Goal: Task Accomplishment & Management: Use online tool/utility

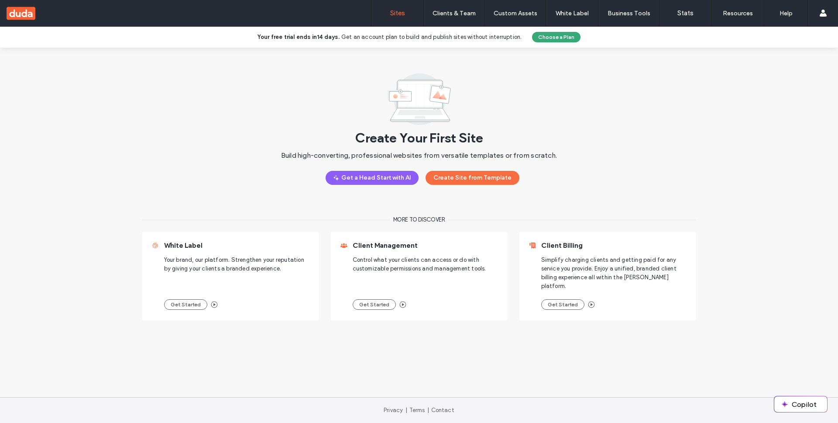
click at [465, 179] on button "Create Site from Template" at bounding box center [473, 178] width 94 height 14
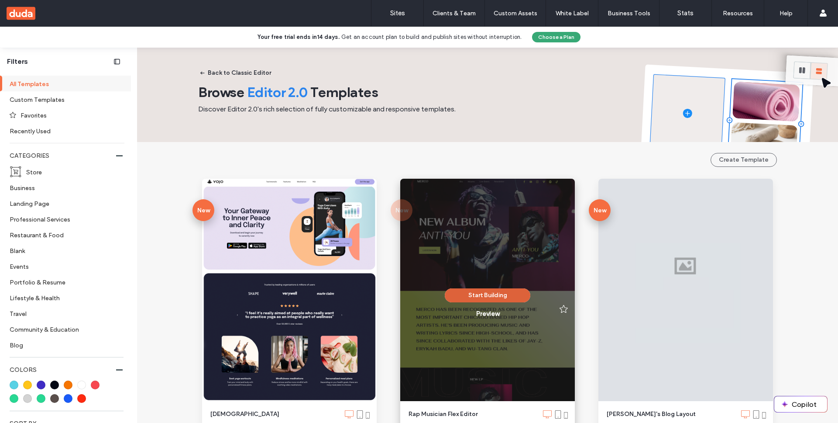
click at [490, 293] on button "Start Building" at bounding box center [488, 295] width 86 height 14
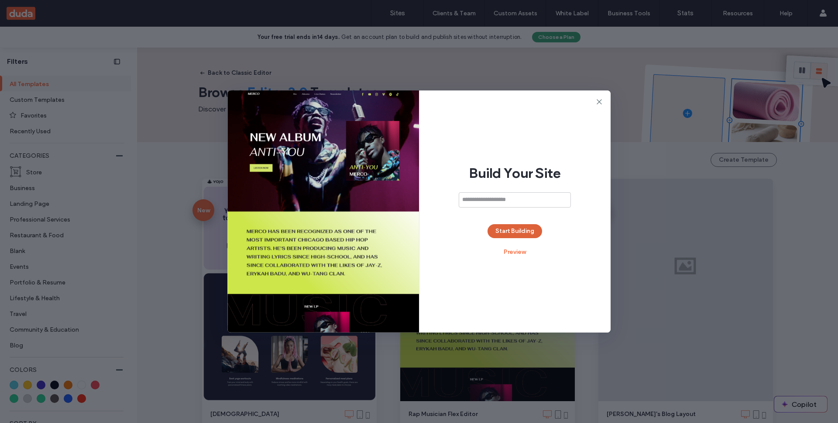
click at [516, 235] on button "Start Building" at bounding box center [515, 231] width 55 height 14
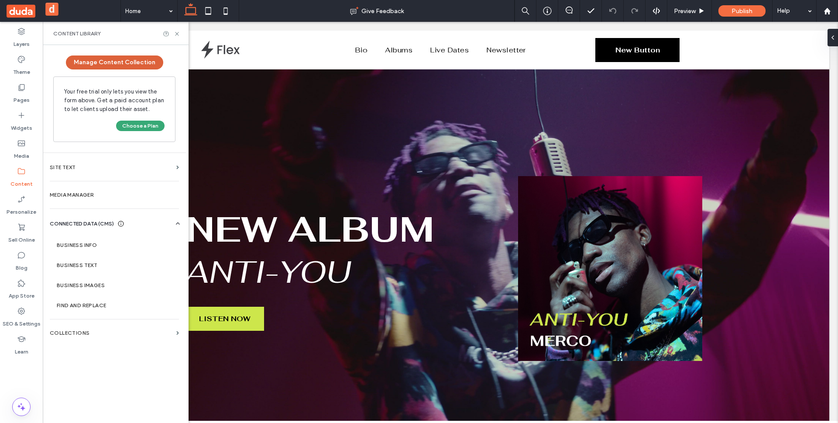
click at [140, 63] on button "Manage Content Collection" at bounding box center [114, 62] width 97 height 14
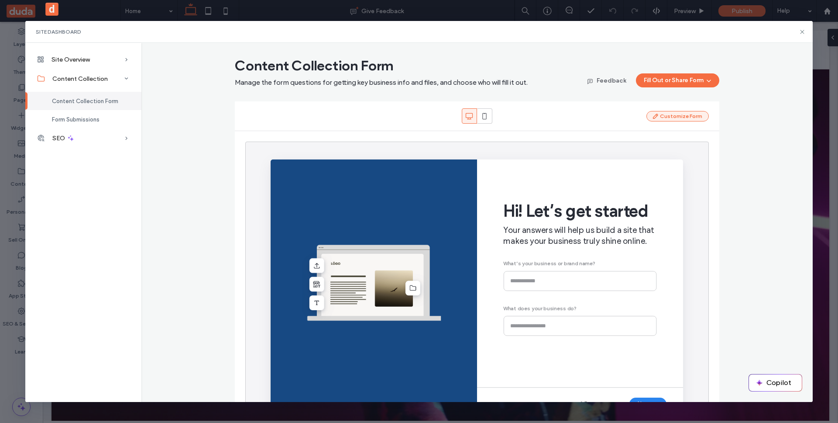
click at [672, 114] on button "Customize Form" at bounding box center [678, 116] width 62 height 10
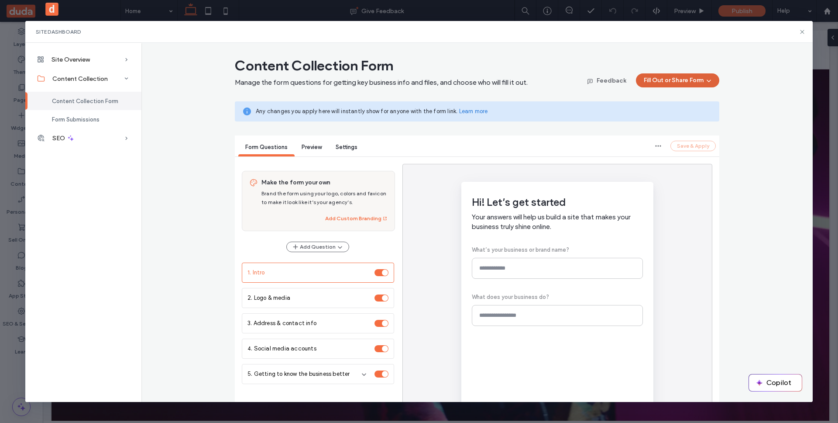
click at [665, 86] on button "Fill Out or Share Form" at bounding box center [677, 80] width 83 height 14
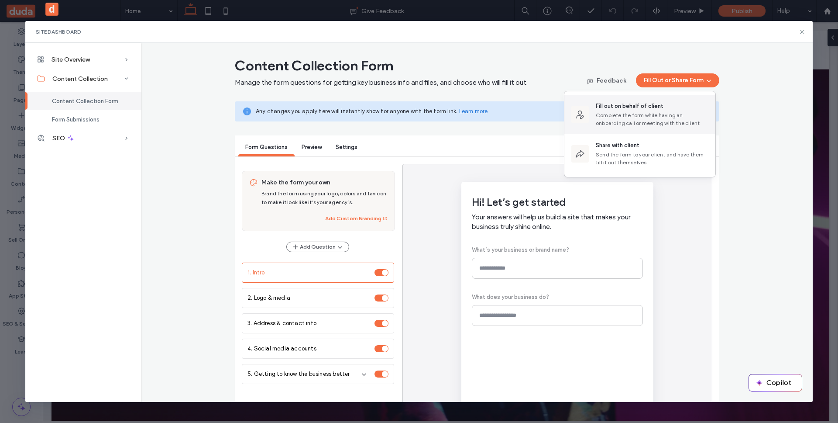
click at [645, 121] on div "Complete the form while having an onboarding call or meeting with the client" at bounding box center [652, 119] width 113 height 16
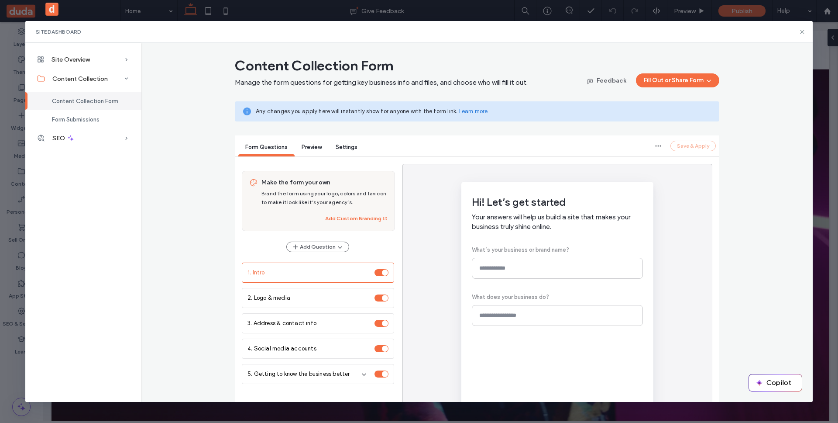
click at [643, 73] on div "Content Collection Form Manage the form questions for getting key business info…" at bounding box center [477, 72] width 485 height 31
click at [644, 76] on button "Fill Out or Share Form" at bounding box center [677, 80] width 83 height 14
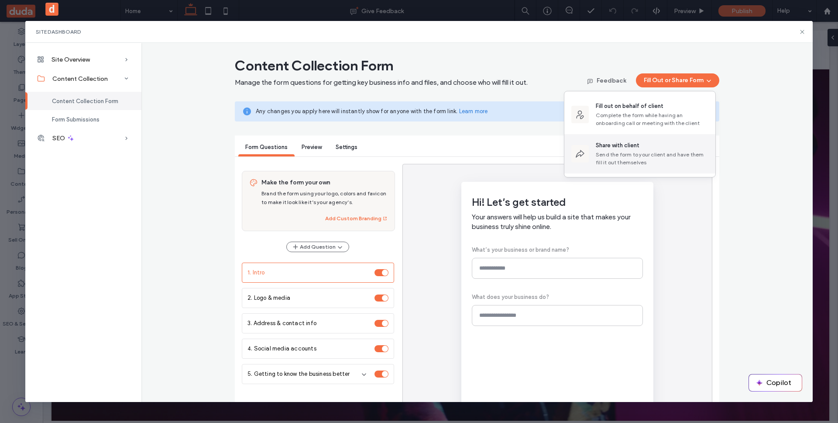
click at [641, 148] on div "Share with client" at bounding box center [652, 145] width 113 height 9
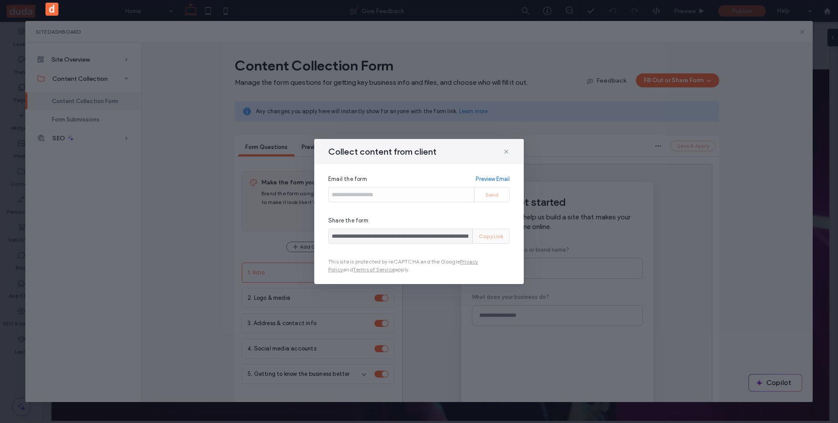
click at [488, 236] on div "Copy Link" at bounding box center [491, 236] width 37 height 14
click at [482, 194] on div "Send" at bounding box center [492, 194] width 36 height 14
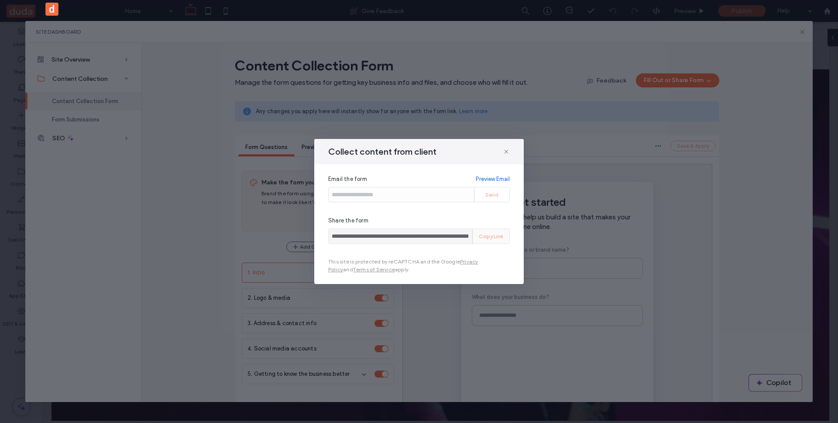
click at [483, 234] on div "Copy Link" at bounding box center [491, 236] width 37 height 14
click at [477, 227] on div "**********" at bounding box center [419, 230] width 182 height 28
drag, startPoint x: 509, startPoint y: 236, endPoint x: 478, endPoint y: 237, distance: 31.0
click at [478, 237] on div "Copy Link" at bounding box center [491, 236] width 37 height 14
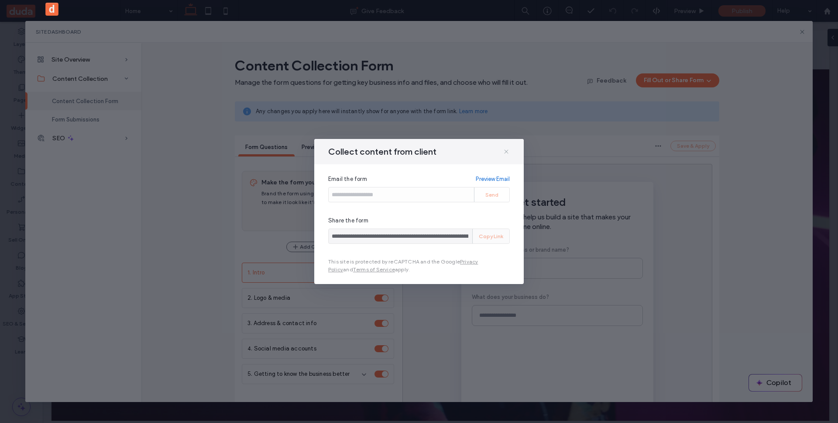
click at [504, 153] on icon at bounding box center [506, 151] width 7 height 7
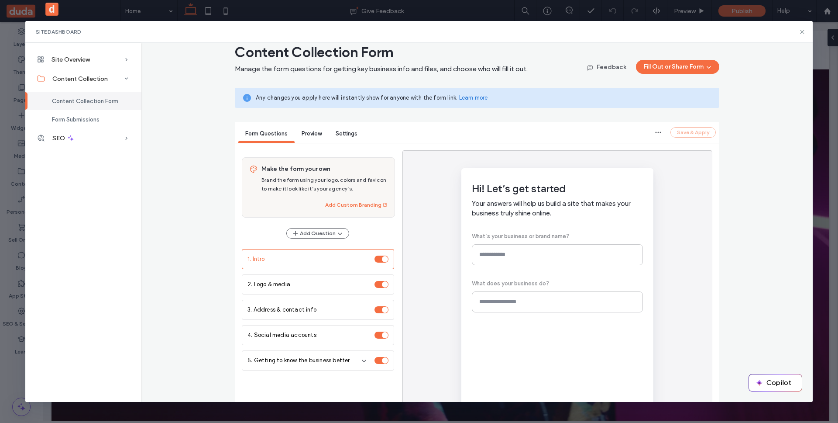
scroll to position [87, 0]
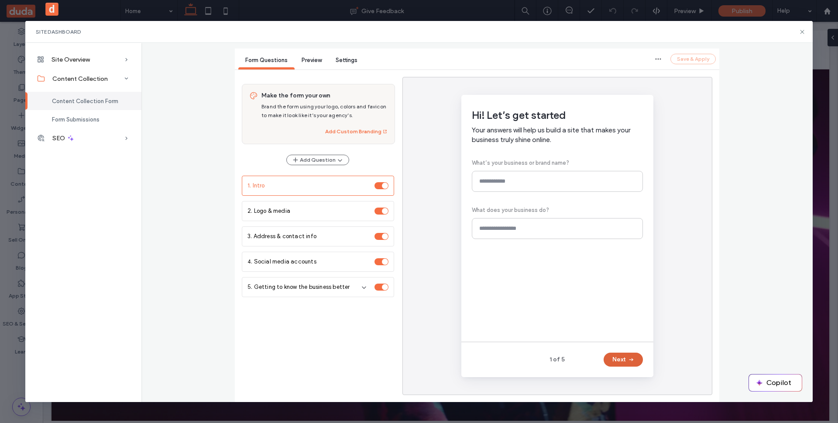
click at [604, 359] on button "Next" at bounding box center [623, 359] width 39 height 14
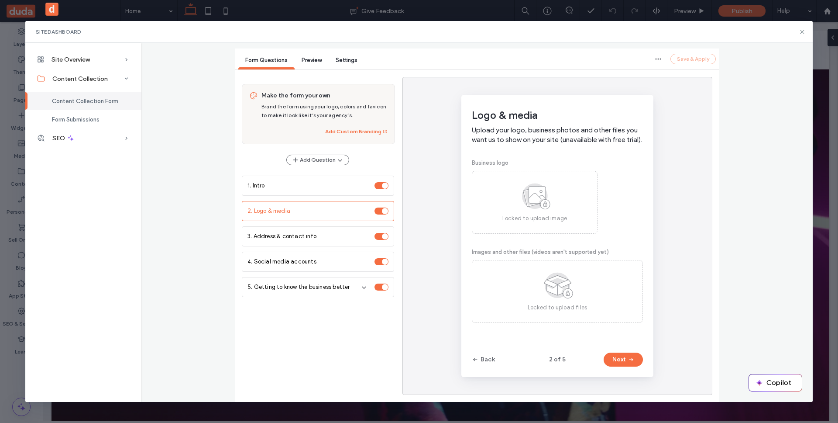
click at [604, 359] on button "Next" at bounding box center [623, 359] width 39 height 14
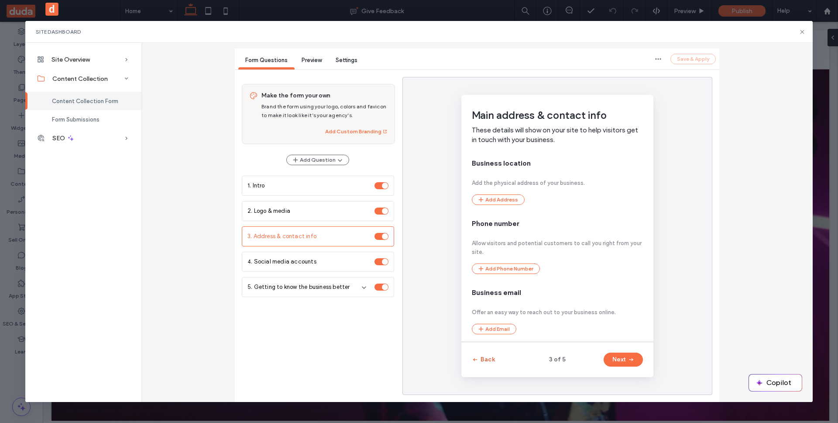
click at [485, 364] on button "Back" at bounding box center [483, 359] width 23 height 14
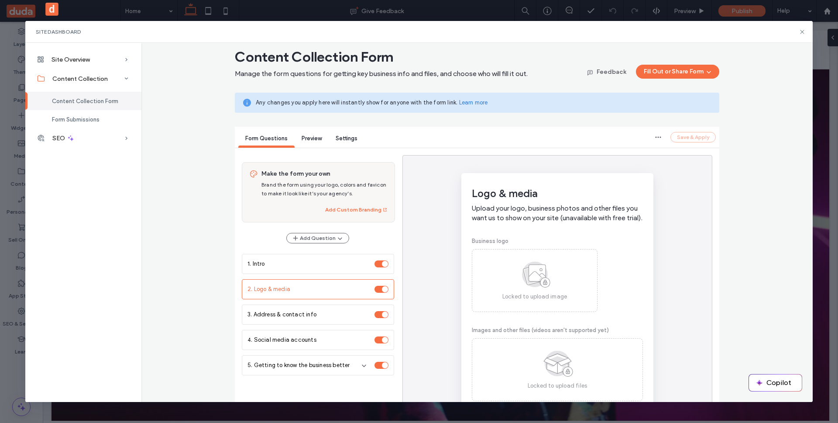
scroll to position [0, 0]
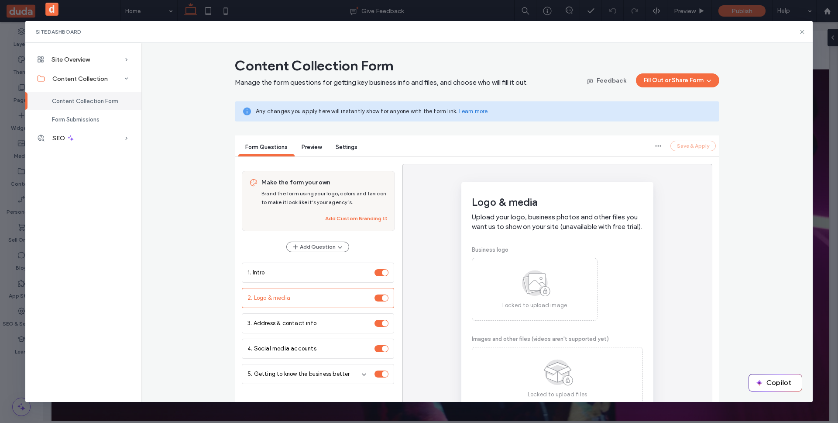
click at [21, 111] on div "Site Dashboard Site Overview Overview Project Files Stats Form Responses Client…" at bounding box center [419, 211] width 838 height 423
click at [17, 111] on div "Site Dashboard Site Overview Overview Project Files Stats Form Responses Client…" at bounding box center [419, 211] width 838 height 423
click at [804, 31] on icon at bounding box center [802, 31] width 7 height 7
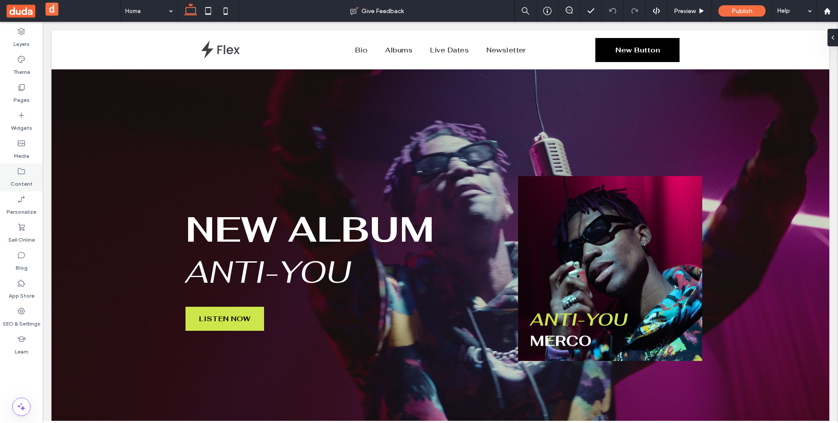
click at [27, 175] on div "Content" at bounding box center [21, 177] width 43 height 28
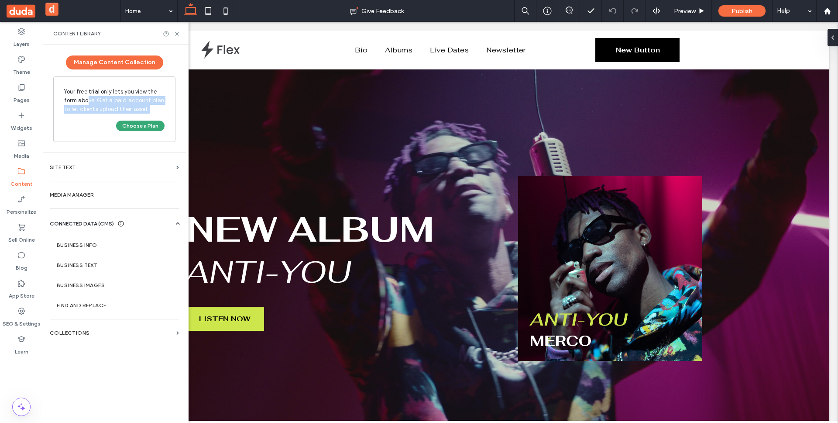
drag, startPoint x: 154, startPoint y: 109, endPoint x: 90, endPoint y: 101, distance: 64.2
click at [88, 101] on span "Your free trial only lets you view the form above. Get a paid account plan to l…" at bounding box center [114, 100] width 100 height 26
click at [90, 101] on span "Your free trial only lets you view the form above. Get a paid account plan to l…" at bounding box center [114, 100] width 100 height 26
click at [132, 63] on button "Manage Content Collection" at bounding box center [114, 62] width 97 height 14
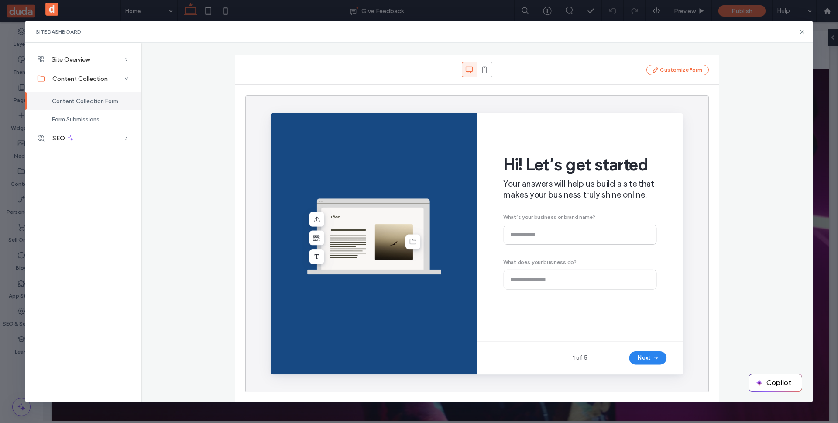
scroll to position [47, 0]
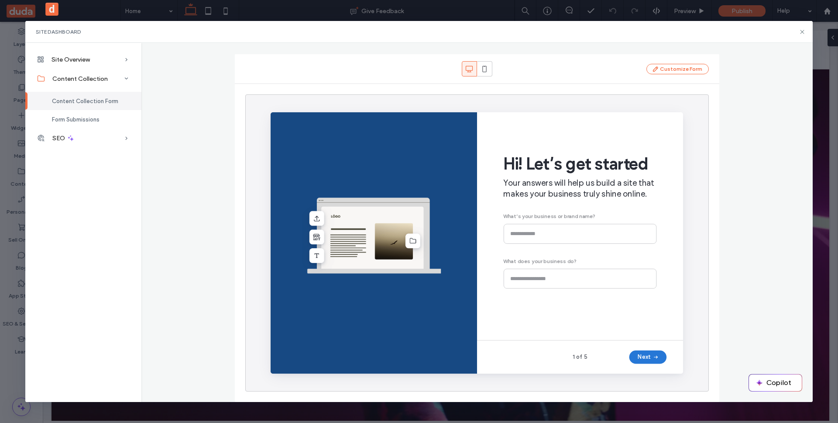
click at [674, 368] on icon "button" at bounding box center [676, 369] width 7 height 7
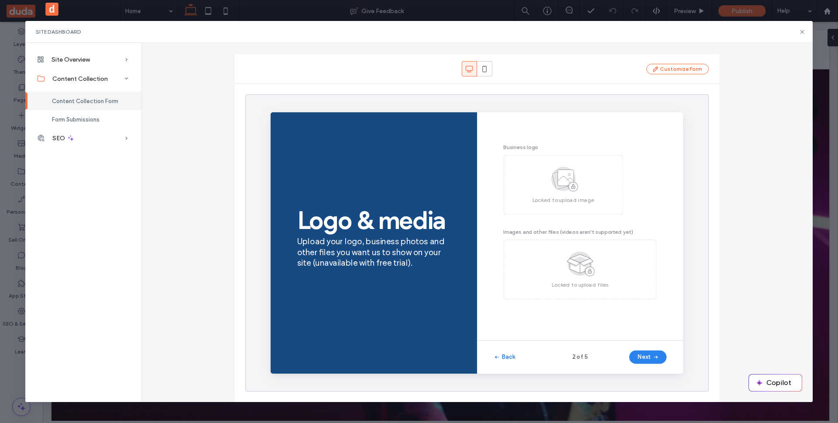
click at [514, 372] on button "Back" at bounding box center [517, 370] width 23 height 14
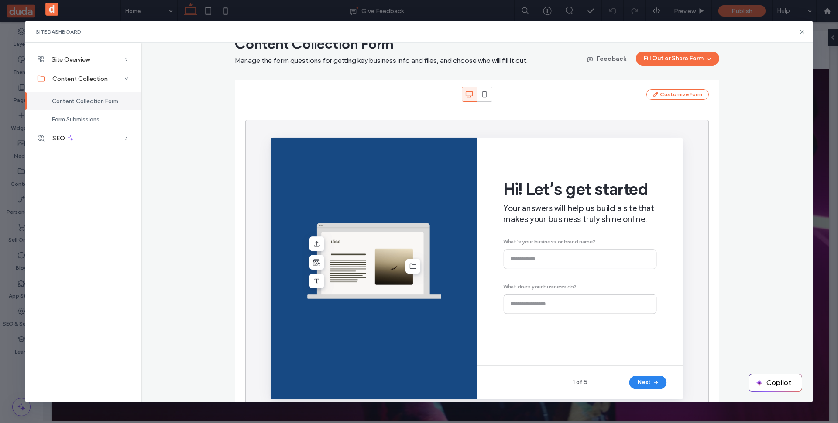
scroll to position [0, 0]
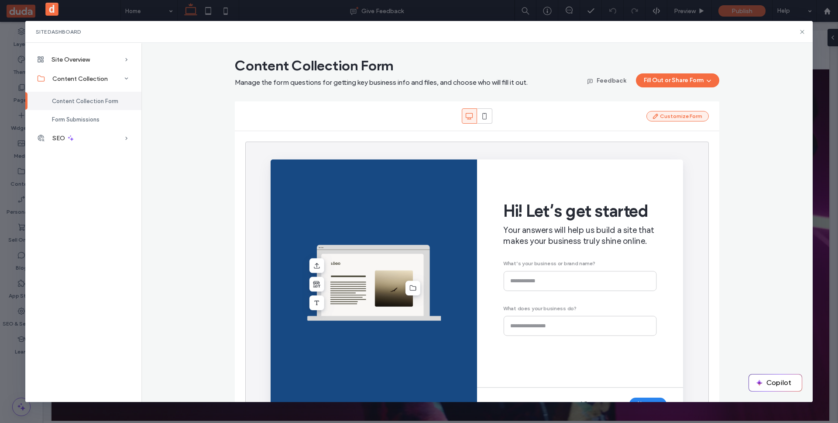
click at [669, 118] on button "Customize Form" at bounding box center [678, 116] width 62 height 10
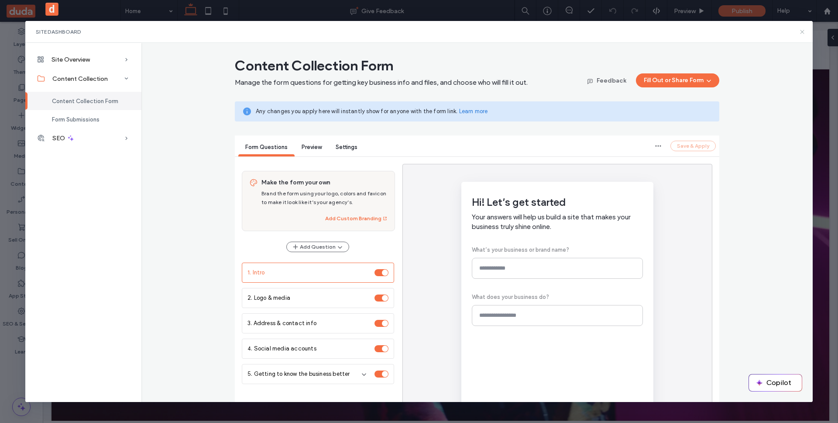
click at [802, 33] on icon at bounding box center [802, 31] width 7 height 7
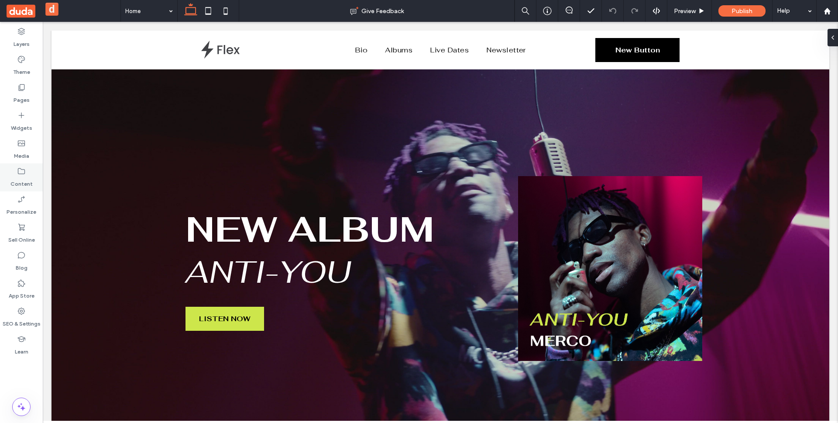
click at [21, 171] on icon at bounding box center [21, 171] width 9 height 9
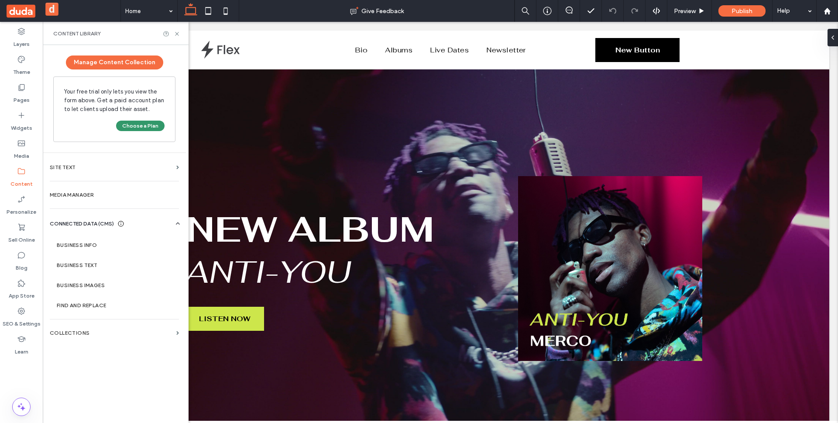
click at [136, 123] on button "Choose a Plan" at bounding box center [140, 126] width 48 height 10
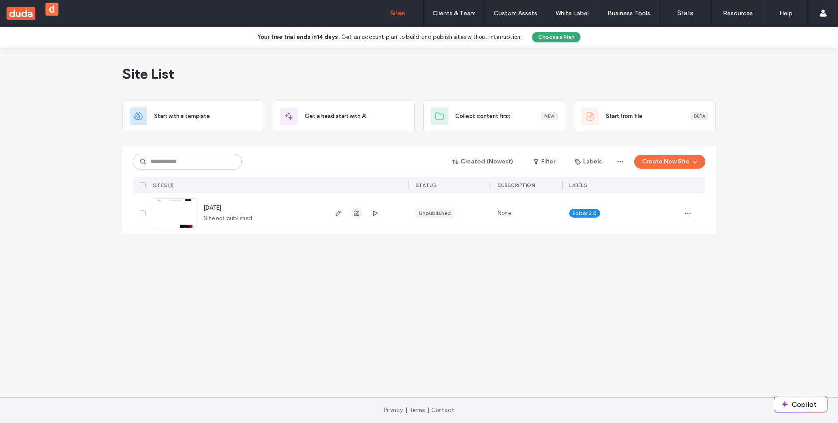
click at [356, 214] on use "button" at bounding box center [356, 212] width 5 height 5
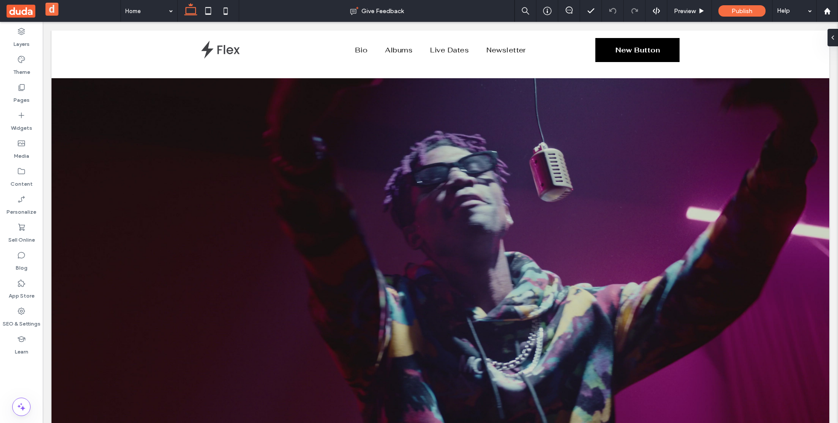
click at [21, 179] on label "Content" at bounding box center [21, 182] width 22 height 12
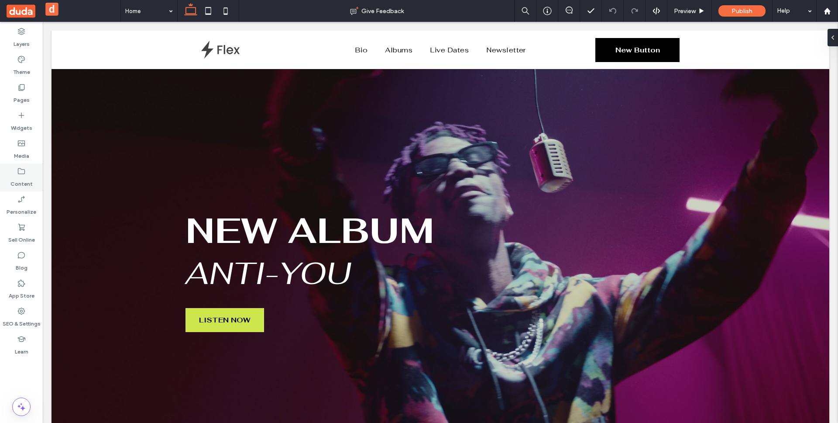
click at [23, 183] on label "Content" at bounding box center [21, 182] width 22 height 12
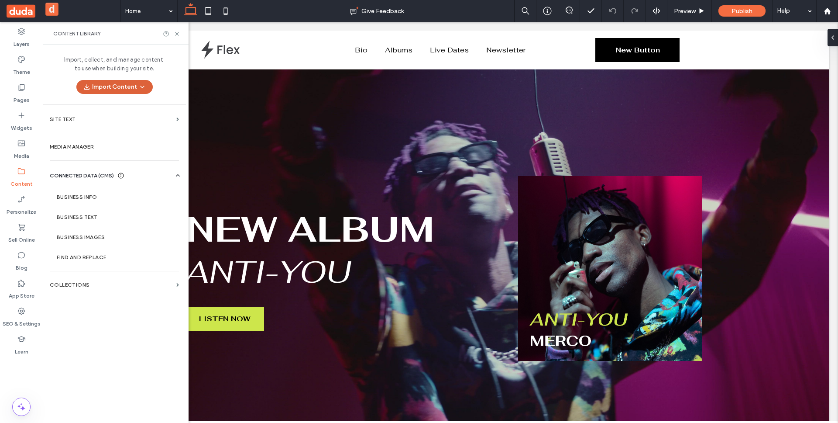
click at [110, 85] on button "Import Content" at bounding box center [114, 87] width 76 height 14
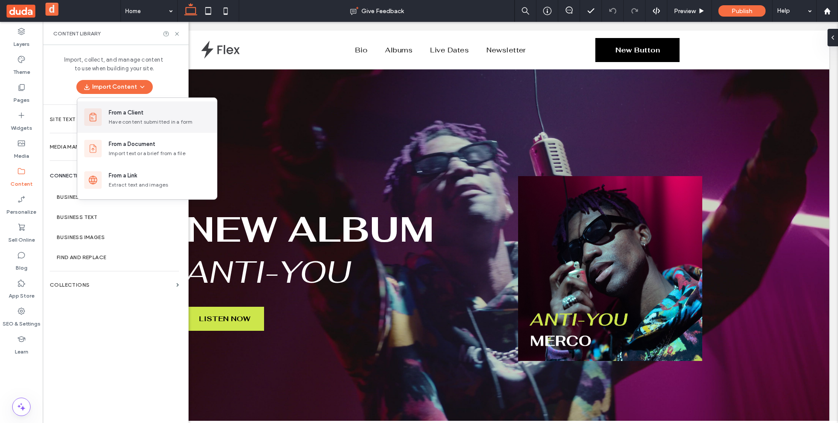
click at [163, 123] on div "Have content submitted in a form" at bounding box center [159, 122] width 101 height 8
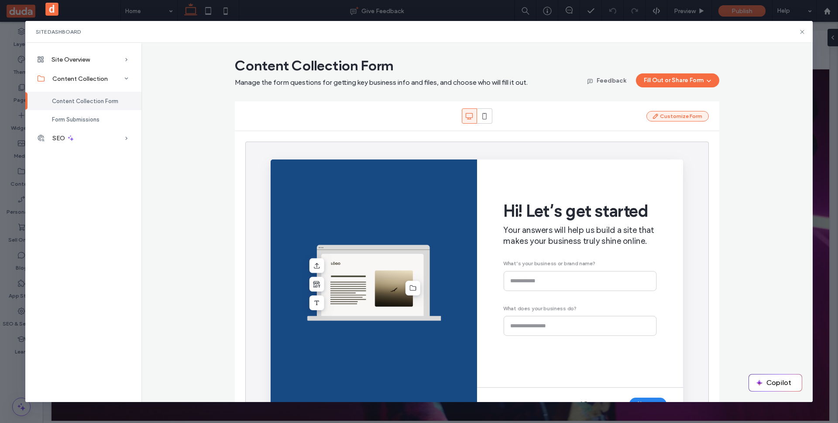
click at [647, 118] on button "Customize Form" at bounding box center [678, 116] width 62 height 10
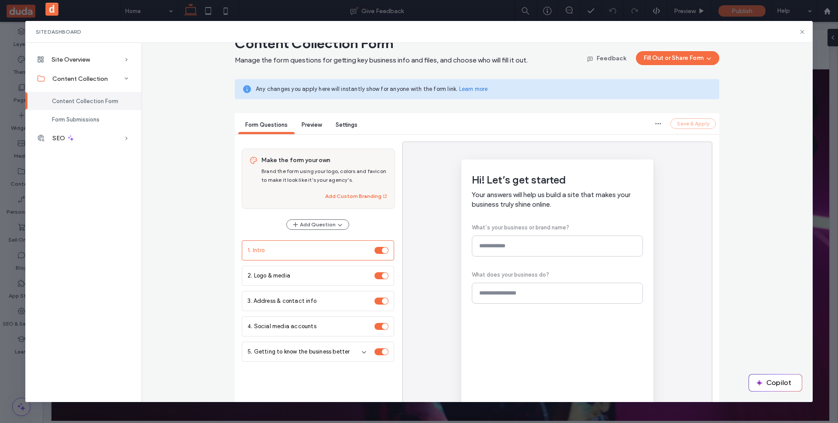
scroll to position [32, 0]
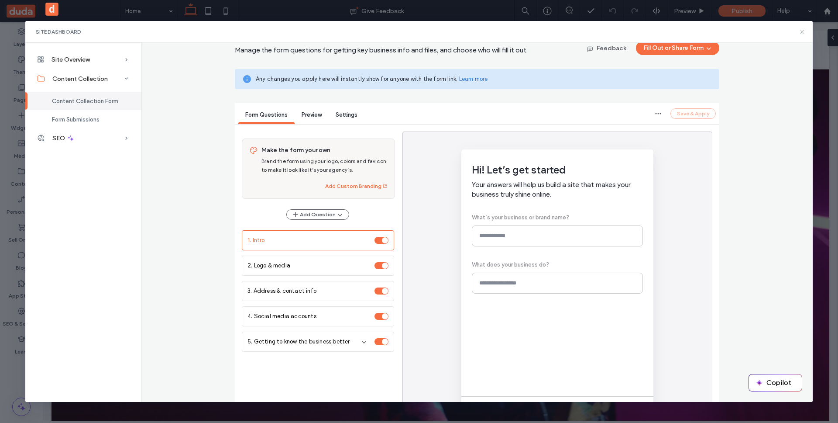
click at [801, 33] on use at bounding box center [803, 32] width 4 height 4
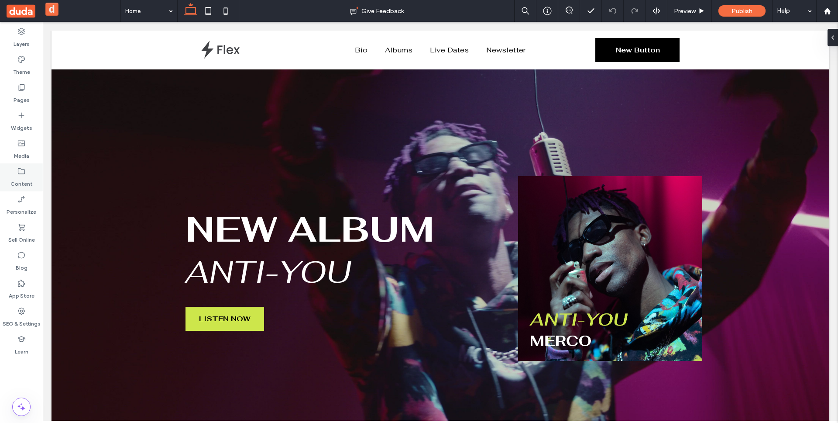
click at [18, 171] on use at bounding box center [21, 171] width 7 height 6
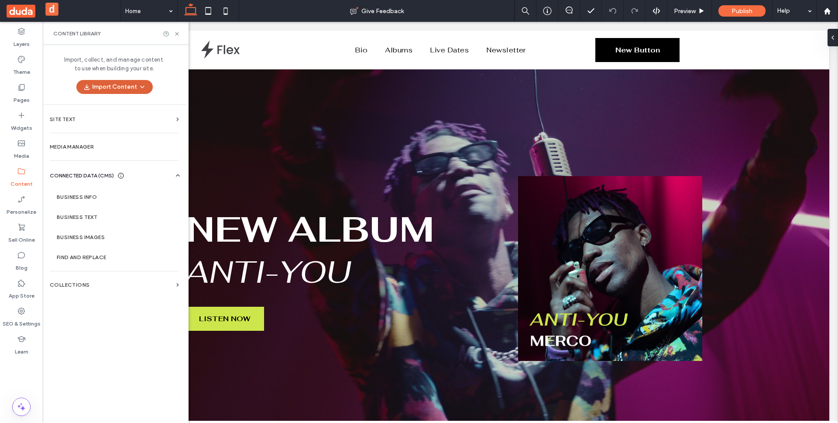
click at [123, 84] on button "Import Content" at bounding box center [114, 87] width 76 height 14
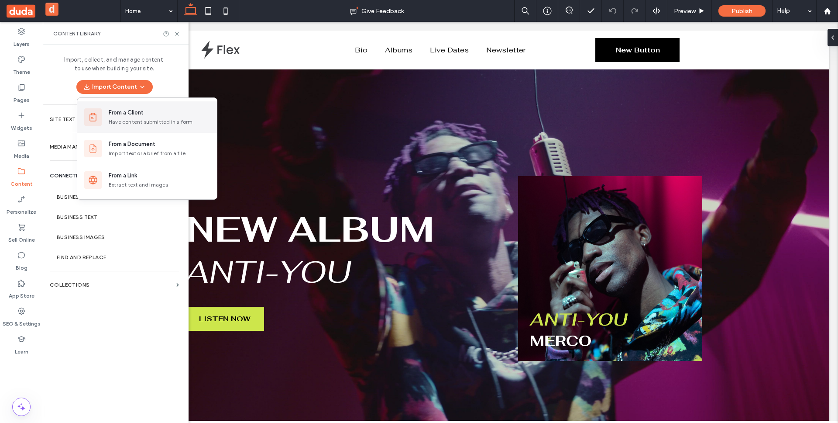
click at [138, 123] on div "Have content submitted in a form" at bounding box center [159, 122] width 101 height 8
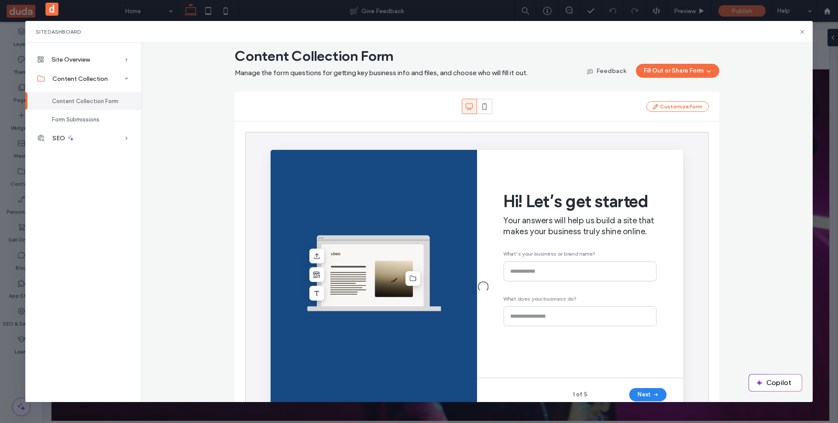
scroll to position [0, 0]
click at [670, 110] on button "Customize Form" at bounding box center [678, 106] width 62 height 10
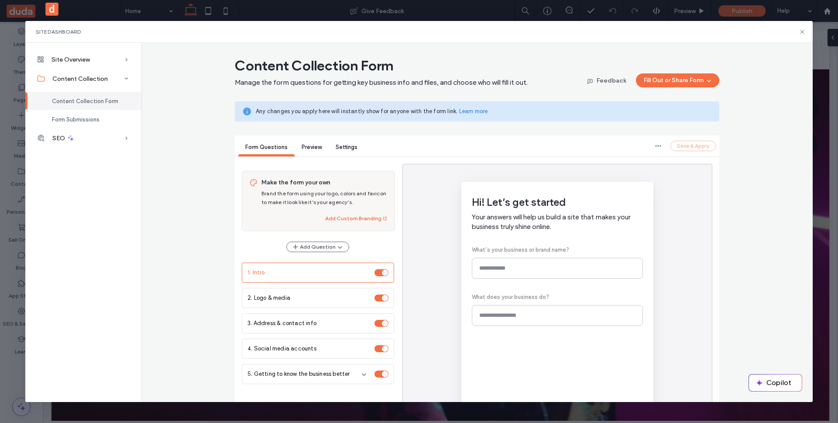
scroll to position [2, 0]
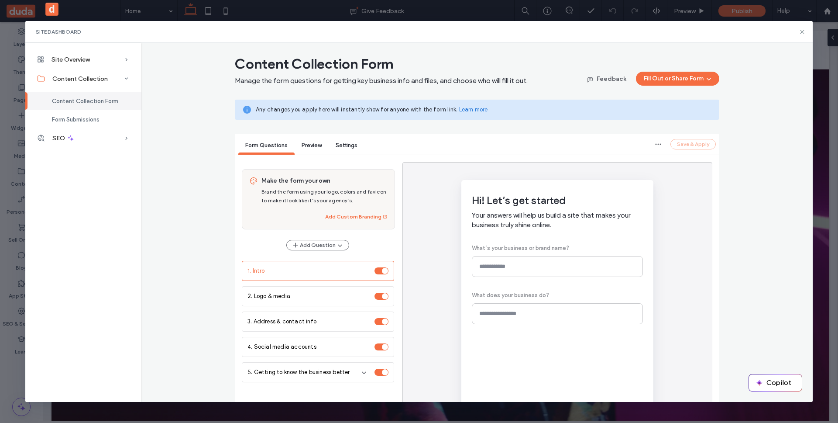
click at [353, 149] on div "Settings" at bounding box center [347, 145] width 36 height 17
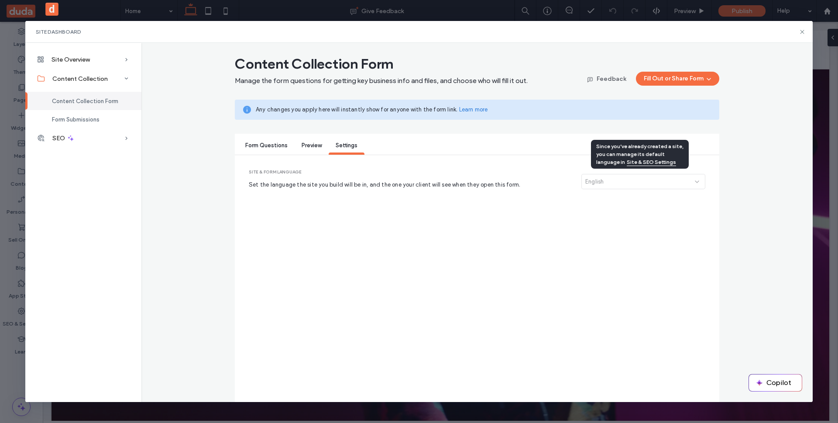
click at [596, 182] on div "English" at bounding box center [644, 181] width 124 height 15
click at [273, 155] on div "Form Questions" at bounding box center [266, 145] width 56 height 17
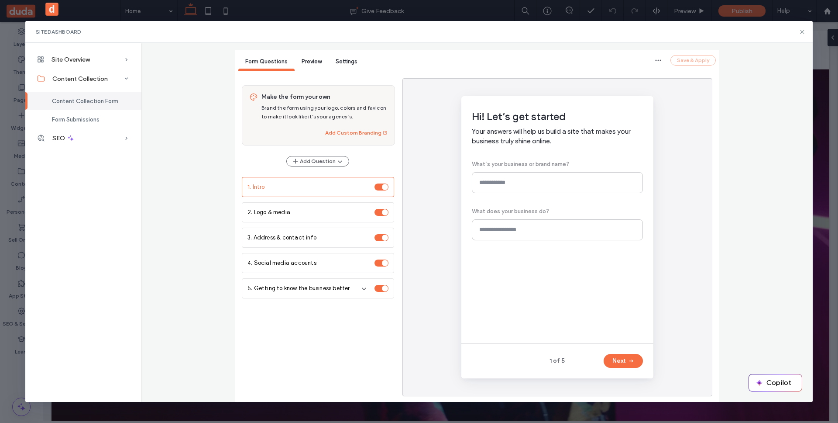
scroll to position [87, 0]
click at [612, 362] on button "Next" at bounding box center [623, 359] width 39 height 14
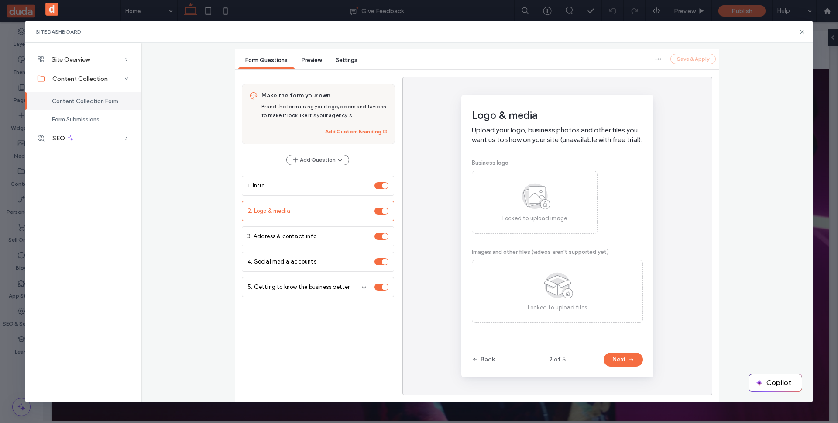
click at [612, 362] on button "Next" at bounding box center [623, 359] width 39 height 14
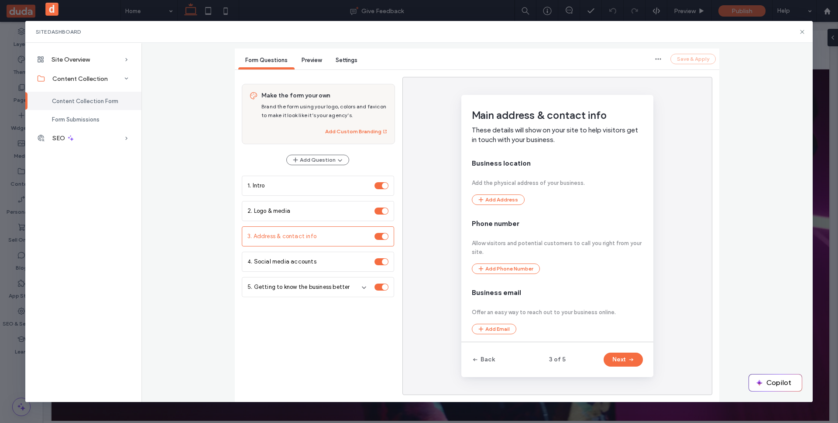
click at [492, 359] on div "Back" at bounding box center [498, 359] width 52 height 14
click at [490, 359] on button "Back" at bounding box center [483, 359] width 23 height 14
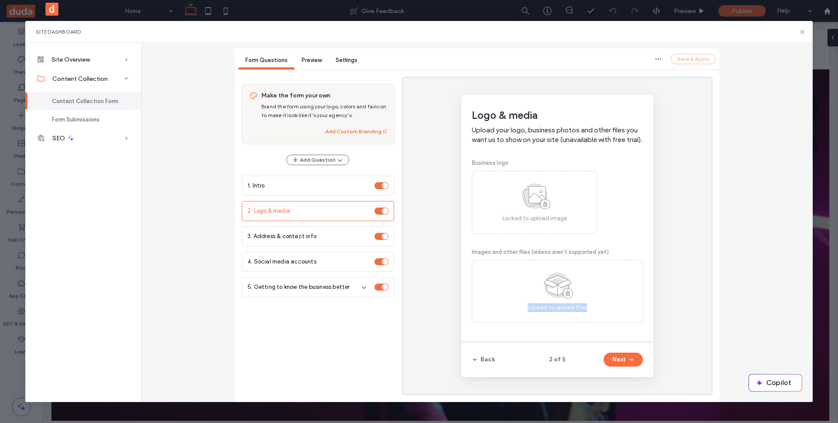
drag, startPoint x: 594, startPoint y: 318, endPoint x: 519, endPoint y: 317, distance: 75.1
click at [519, 317] on div "Logo & media Upload your logo, business photos and other files you want us to s…" at bounding box center [557, 218] width 171 height 219
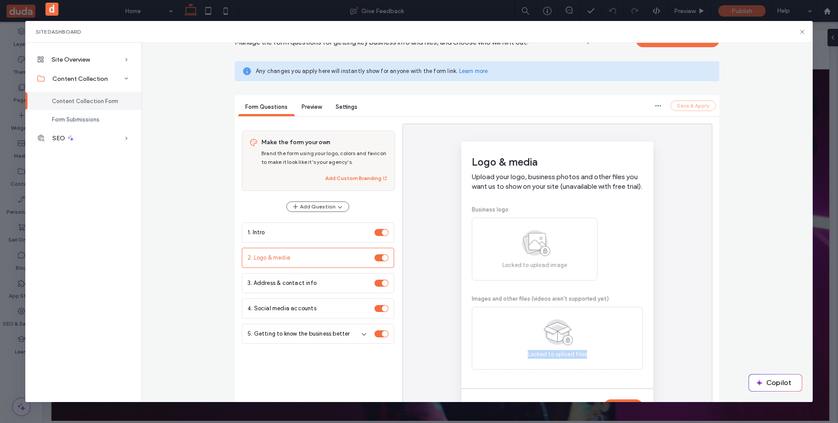
scroll to position [0, 0]
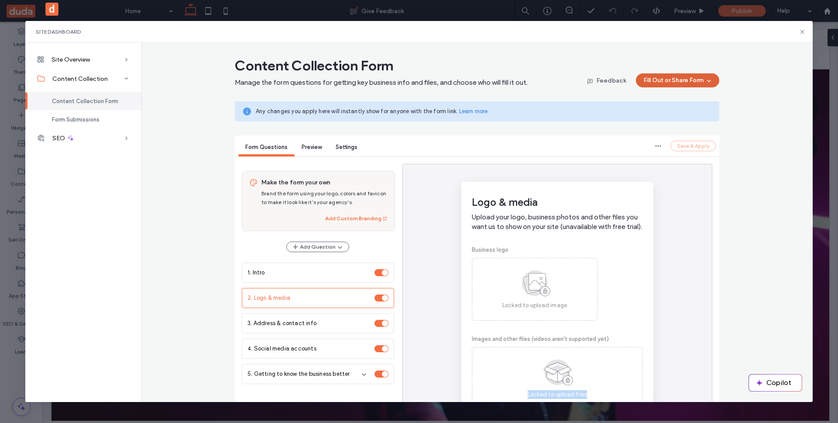
click at [674, 87] on button "Fill Out or Share Form" at bounding box center [677, 80] width 83 height 14
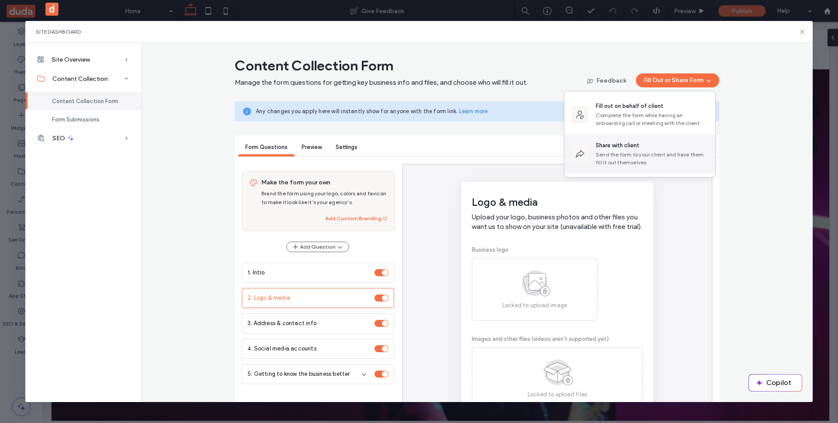
click at [632, 147] on div "Share with client" at bounding box center [618, 145] width 44 height 9
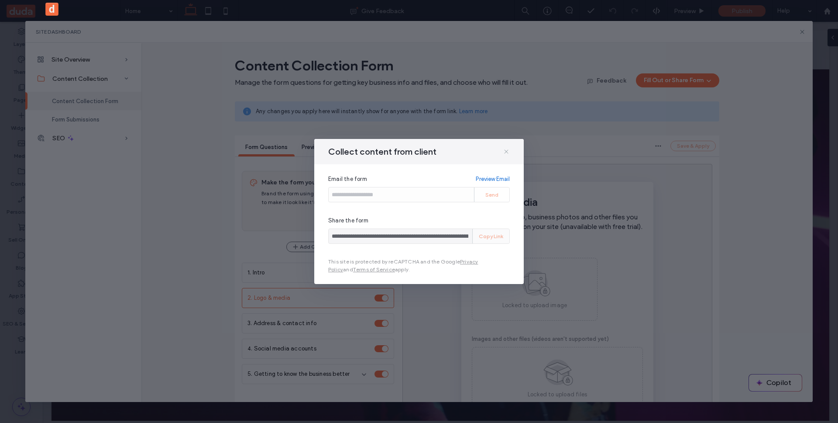
click at [504, 153] on icon at bounding box center [506, 151] width 7 height 7
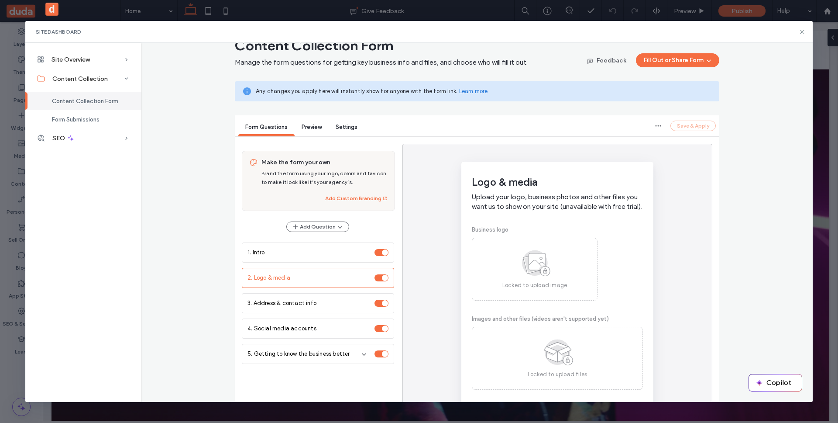
scroll to position [5, 0]
click at [683, 243] on div "Logo & media Upload your logo, business photos and other files you want us to s…" at bounding box center [558, 303] width 310 height 318
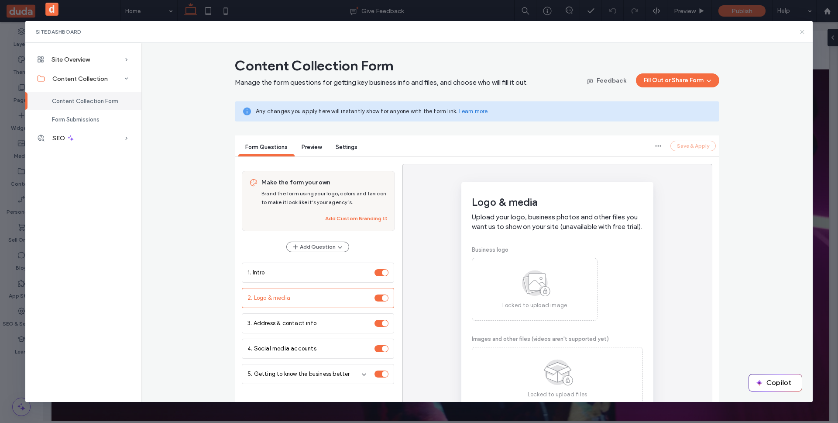
click at [800, 32] on icon at bounding box center [802, 31] width 7 height 7
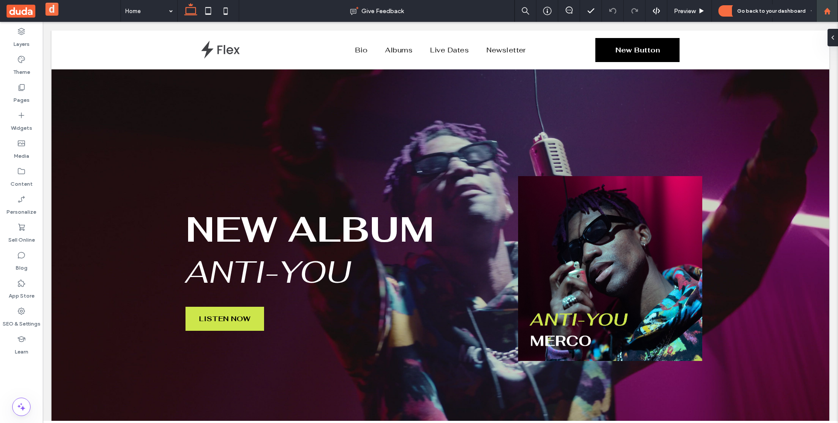
click at [822, 11] on div at bounding box center [827, 10] width 21 height 7
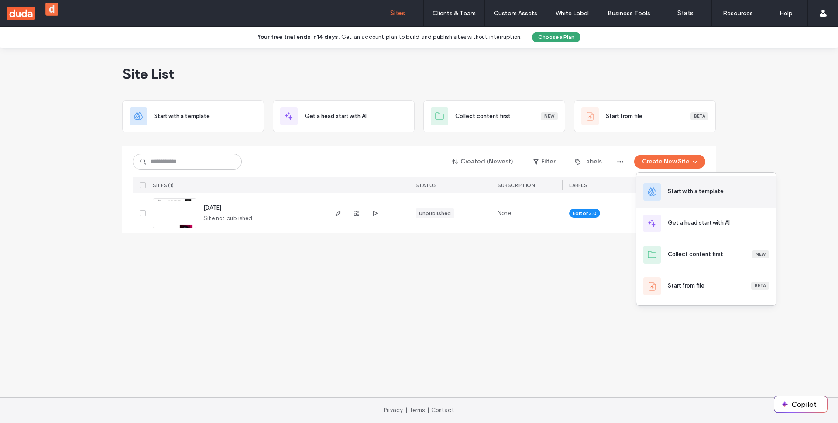
click at [701, 195] on div "Start with a template" at bounding box center [696, 191] width 56 height 9
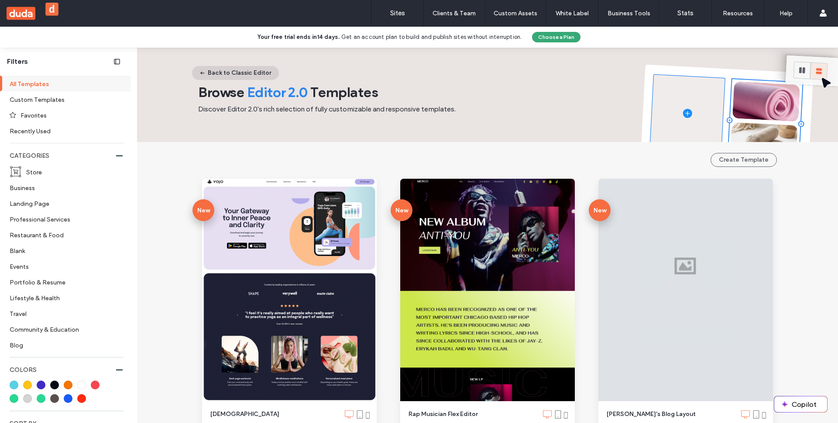
click at [237, 76] on button "Back to Classic Editor" at bounding box center [235, 73] width 87 height 14
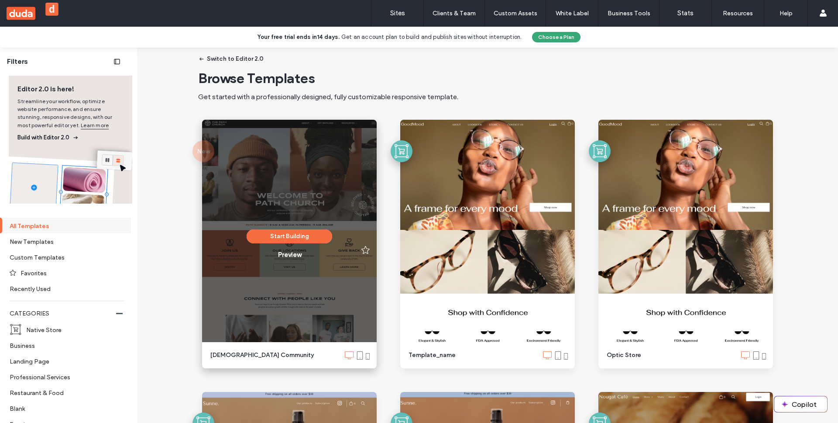
scroll to position [19, 0]
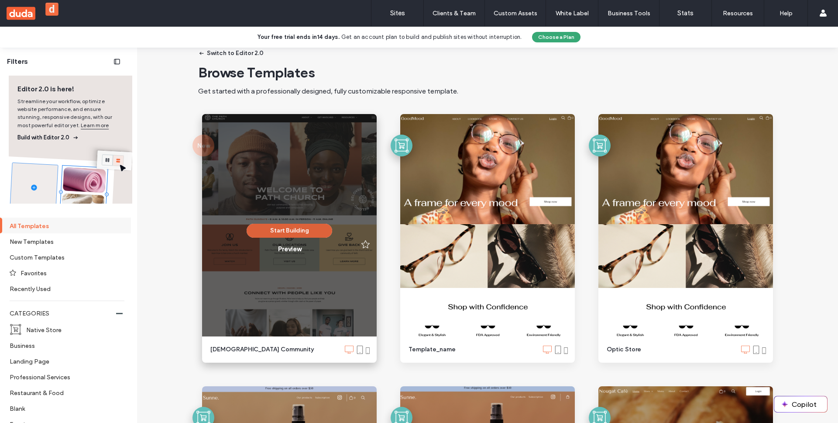
click at [298, 231] on button "Start Building" at bounding box center [290, 231] width 86 height 14
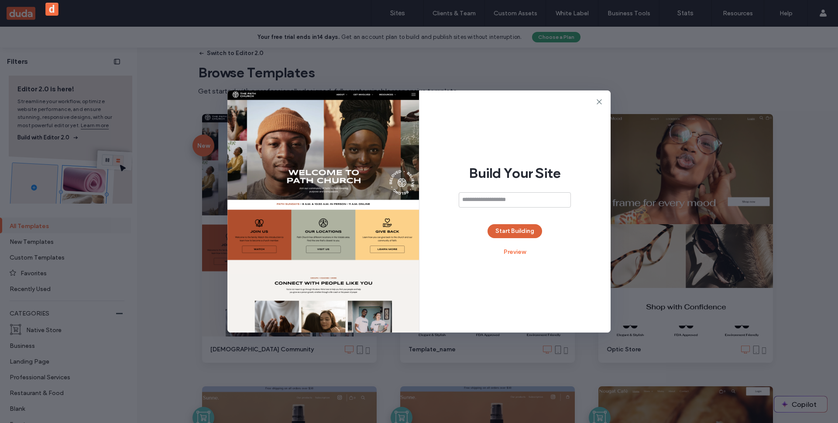
click at [512, 230] on button "Start Building" at bounding box center [515, 231] width 55 height 14
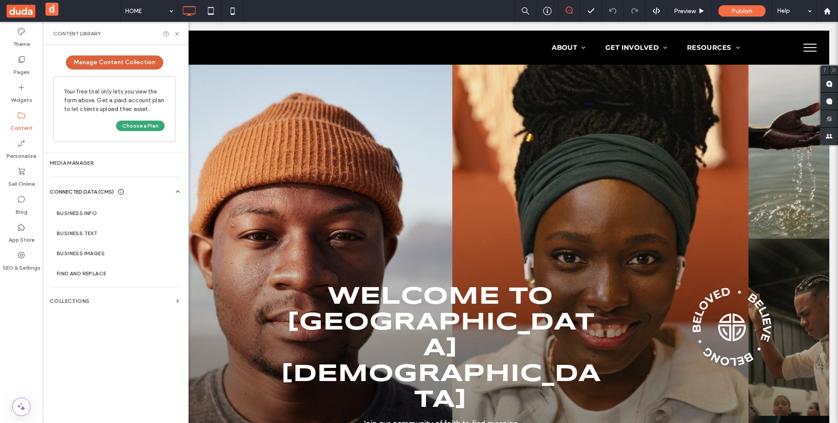
click at [119, 63] on button "Manage Content Collection" at bounding box center [114, 62] width 97 height 14
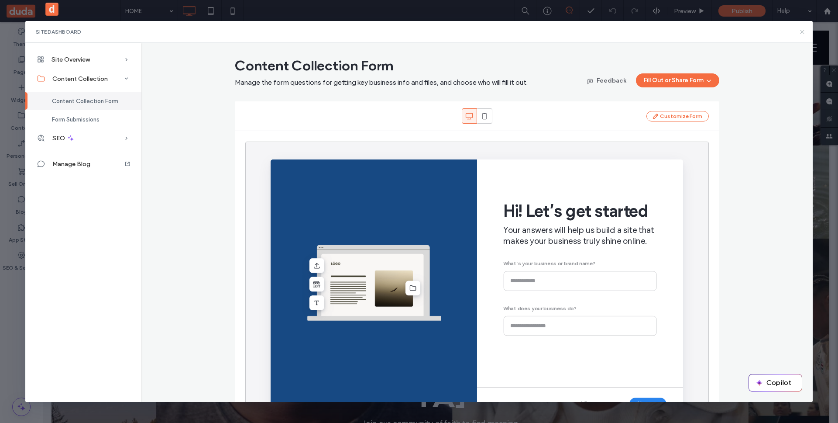
click at [801, 32] on icon at bounding box center [802, 31] width 7 height 7
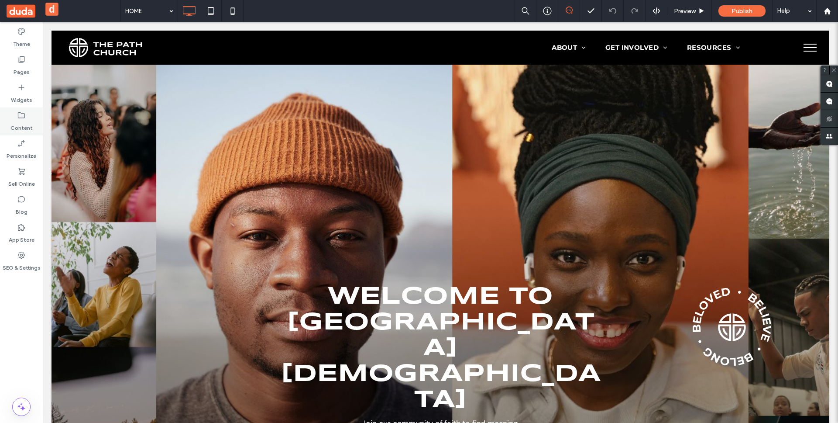
click at [22, 118] on use at bounding box center [21, 115] width 7 height 6
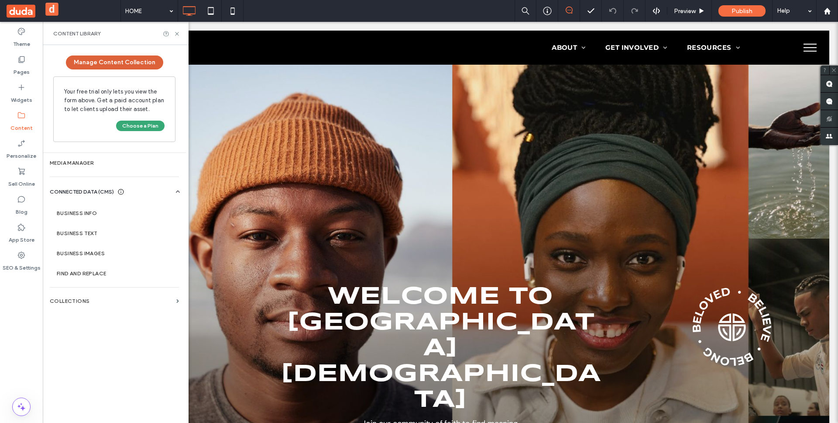
click at [111, 61] on button "Manage Content Collection" at bounding box center [114, 62] width 97 height 14
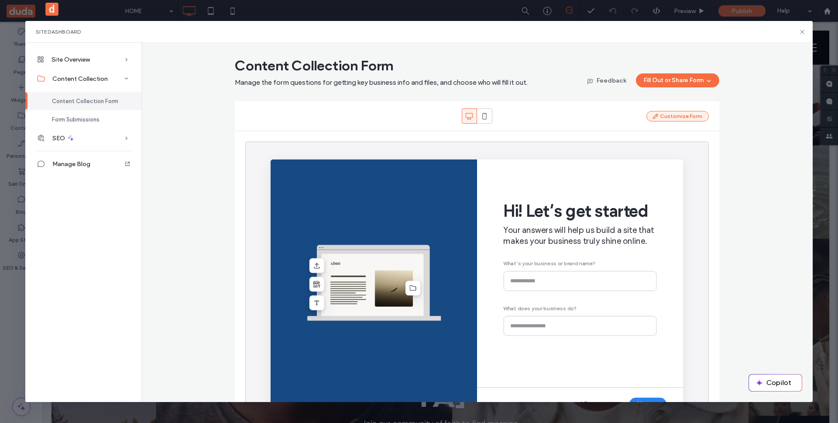
click at [660, 116] on button "Customize Form" at bounding box center [678, 116] width 62 height 10
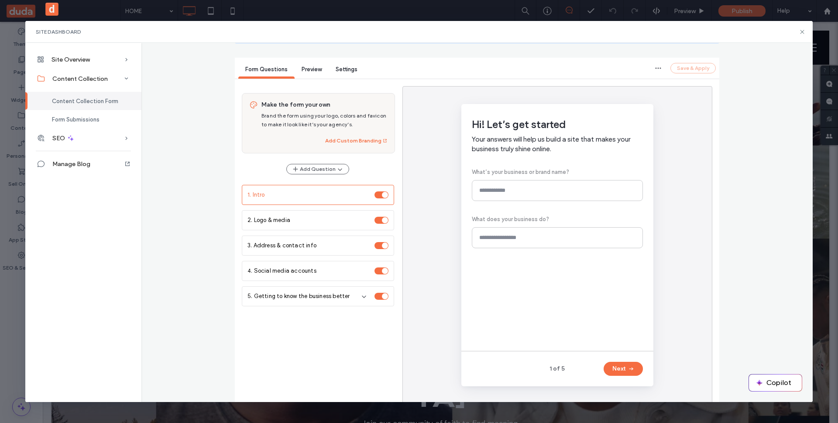
scroll to position [79, 0]
click at [800, 34] on icon at bounding box center [802, 31] width 7 height 7
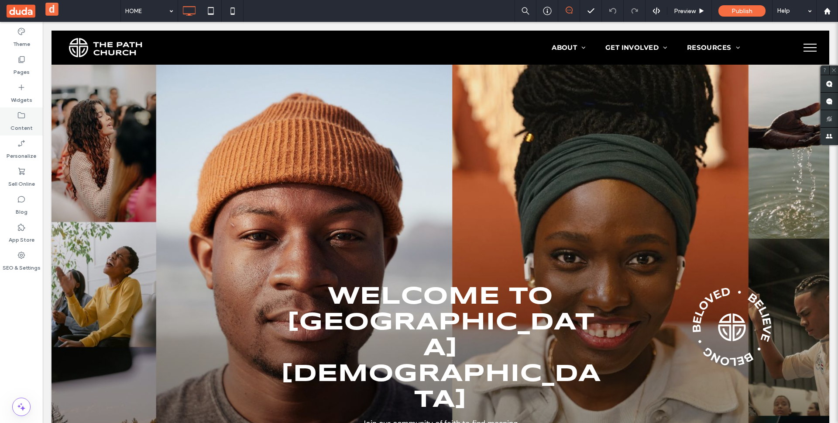
click at [14, 115] on div "Content" at bounding box center [21, 121] width 43 height 28
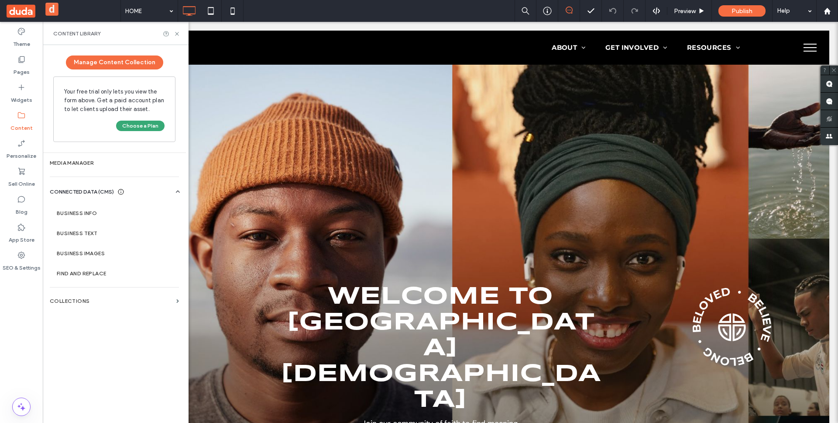
drag, startPoint x: 48, startPoint y: 73, endPoint x: 156, endPoint y: 149, distance: 132.5
click at [156, 149] on div "Manage Content Collection Your free trial only lets you view the form above. Ge…" at bounding box center [114, 98] width 143 height 107
click at [163, 146] on div "Manage Content Collection Your free trial only lets you view the form above. Ge…" at bounding box center [114, 98] width 143 height 107
drag, startPoint x: 173, startPoint y: 141, endPoint x: 34, endPoint y: 73, distance: 154.3
click at [34, 73] on div "Theme Pages Widgets Content Personalize Sell Online Blog App Store SEO & Settin…" at bounding box center [21, 222] width 43 height 401
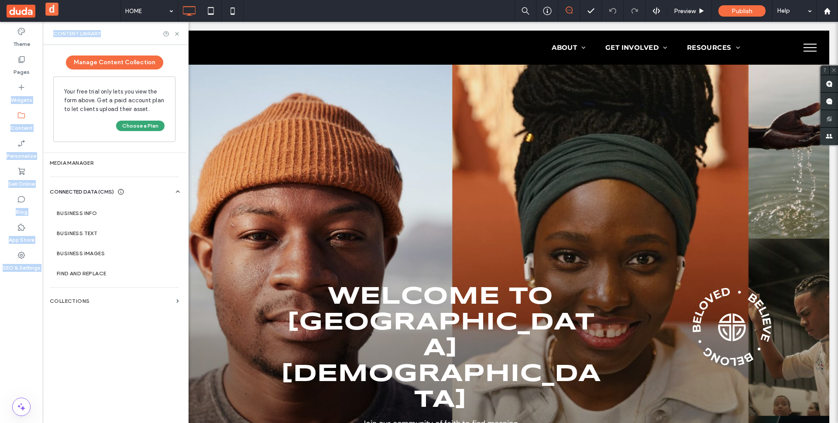
click at [79, 77] on div "Your free trial only lets you view the form above. Get a paid account plan to l…" at bounding box center [114, 108] width 122 height 65
